Goal: Information Seeking & Learning: Compare options

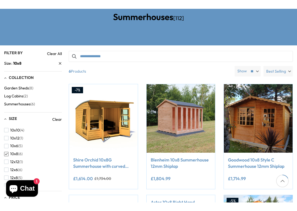
scroll to position [82, 0]
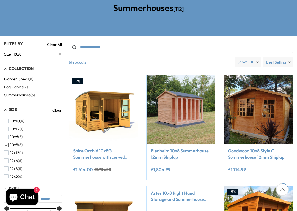
click at [14, 117] on button "10x10 (4)" at bounding box center [14, 121] width 20 height 8
click at [7, 141] on button "10x8 (6)" at bounding box center [13, 145] width 18 height 8
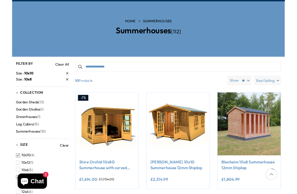
scroll to position [56, 0]
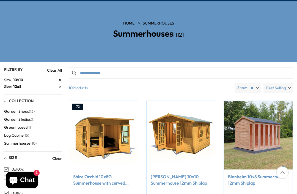
click at [55, 68] on link "Clear All" at bounding box center [54, 70] width 15 height 6
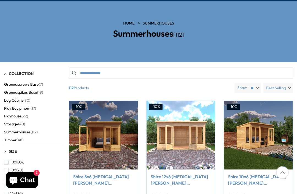
scroll to position [47, 0]
click at [32, 130] on span "(112)" at bounding box center [34, 132] width 7 height 5
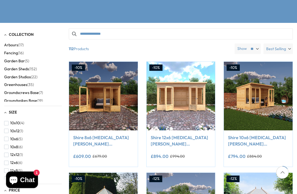
scroll to position [95, 0]
click at [108, 83] on img at bounding box center [103, 96] width 69 height 69
click at [95, 134] on link "Shire 8x6 [MEDICAL_DATA][PERSON_NAME] Summerhouse" at bounding box center [103, 140] width 61 height 12
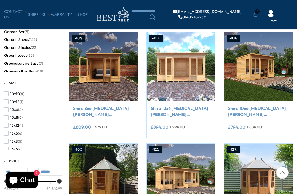
scroll to position [269, 0]
